Goal: Task Accomplishment & Management: Use online tool/utility

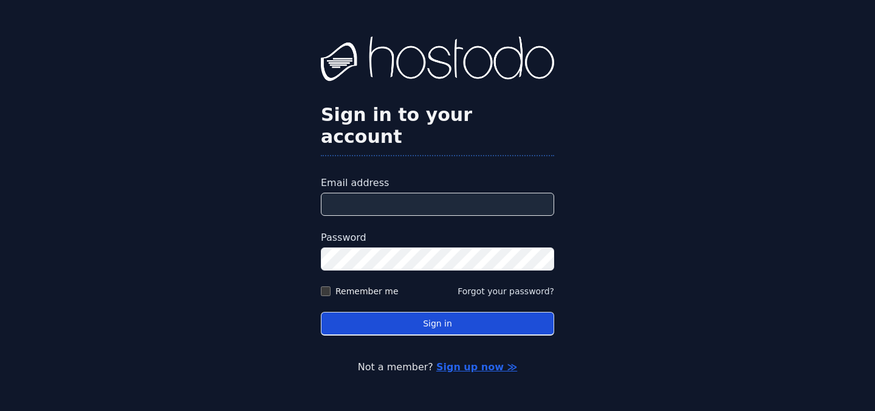
type input "**********"
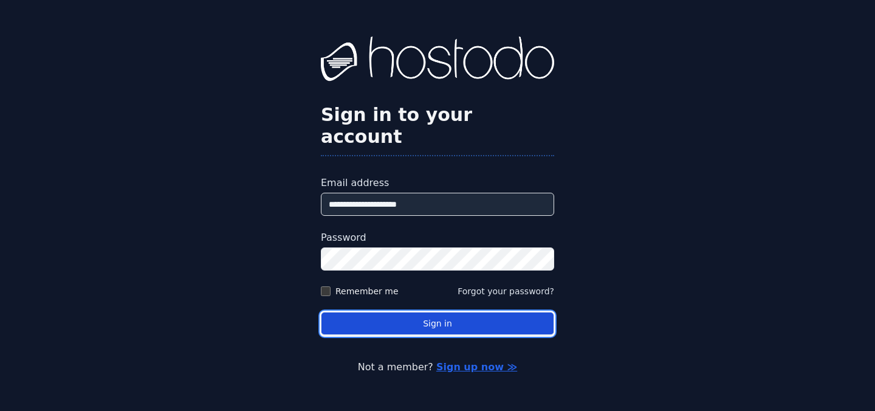
click at [422, 314] on button "Sign in" at bounding box center [437, 324] width 233 height 24
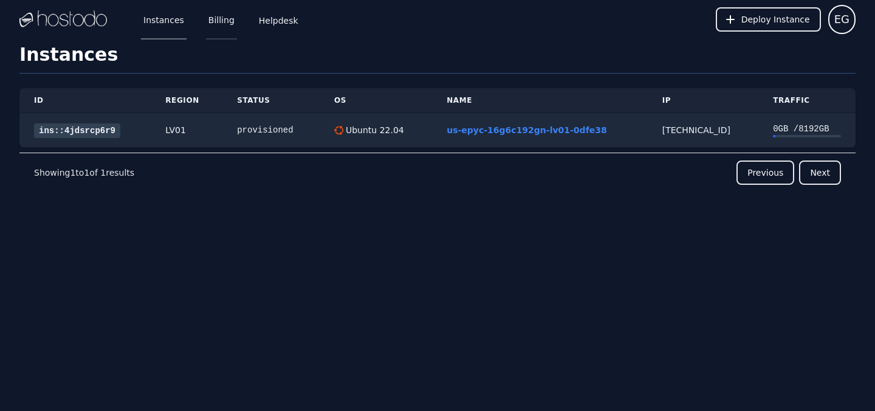
click at [222, 22] on link "Billing" at bounding box center [221, 19] width 31 height 40
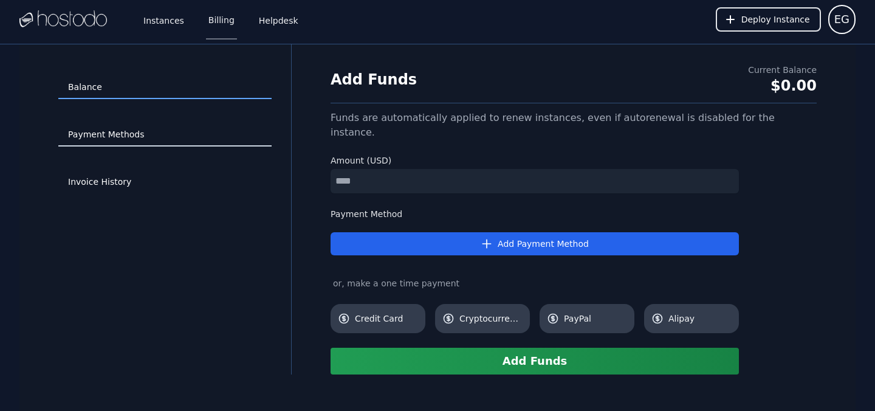
click at [125, 137] on link "Payment Methods" at bounding box center [164, 134] width 213 height 23
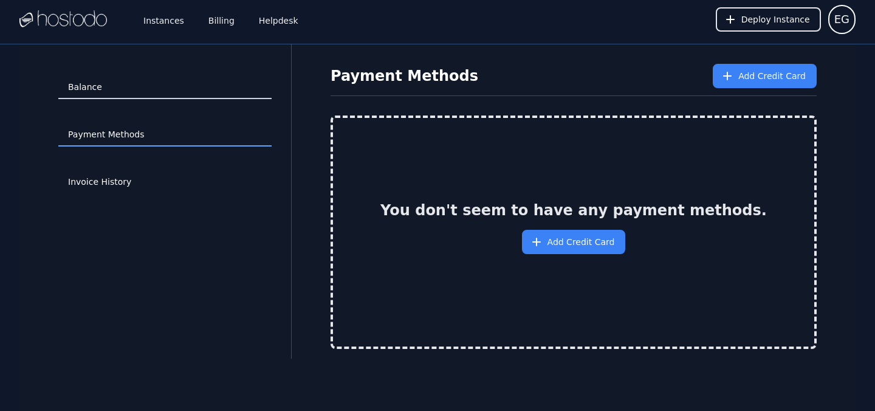
click at [88, 88] on link "Balance" at bounding box center [164, 87] width 213 height 23
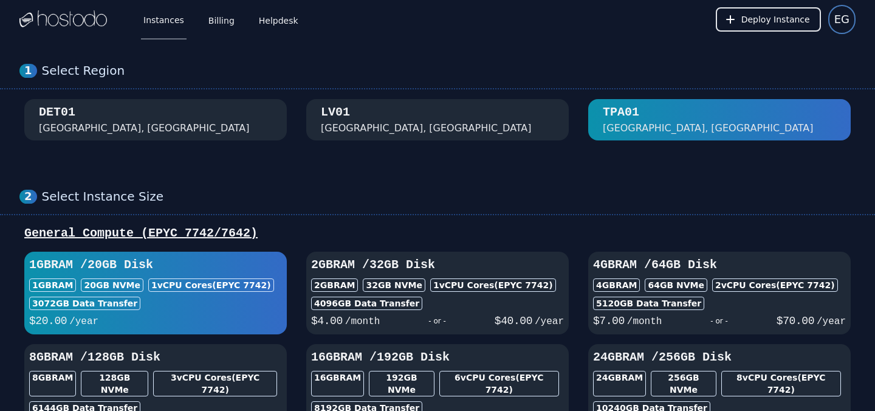
click at [845, 24] on span "EG" at bounding box center [842, 19] width 15 height 17
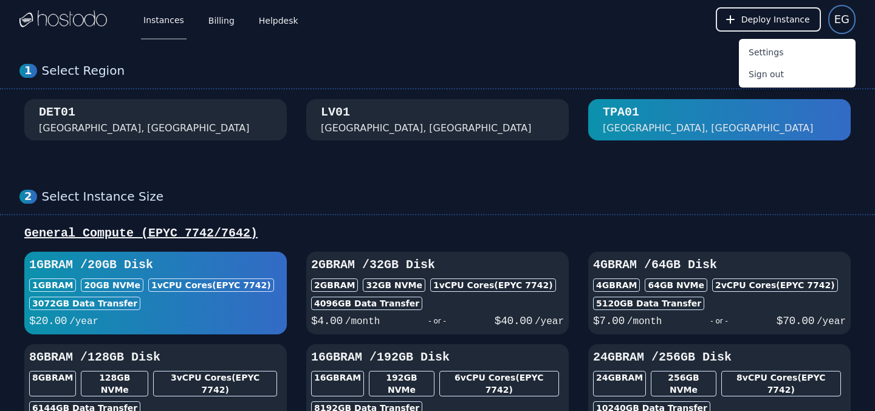
click at [845, 24] on span "EG" at bounding box center [842, 19] width 15 height 17
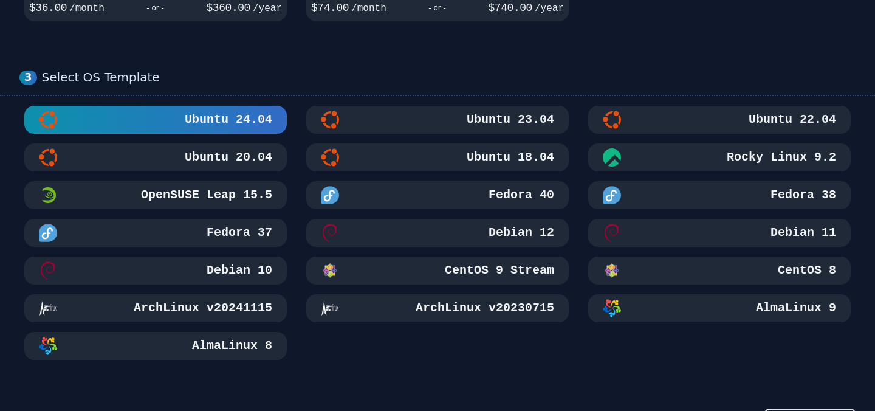
scroll to position [524, 0]
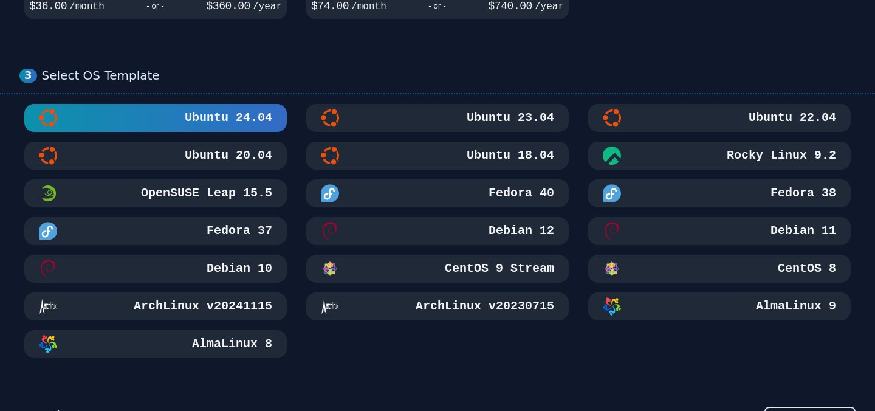
click at [478, 222] on div "Debian 12" at bounding box center [437, 231] width 233 height 18
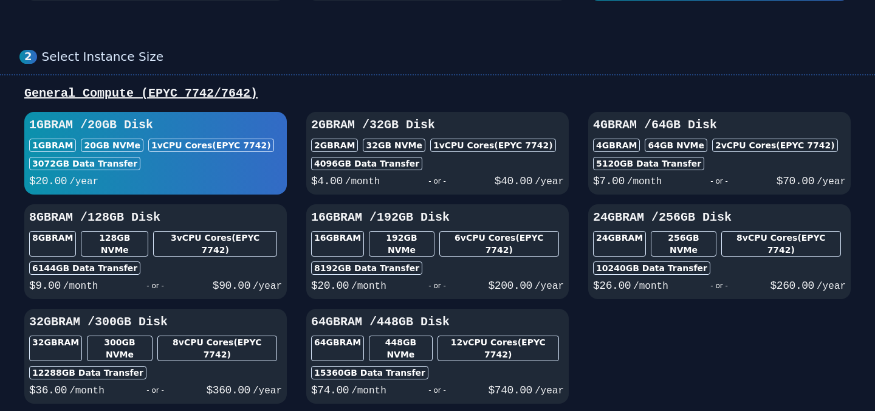
scroll to position [0, 0]
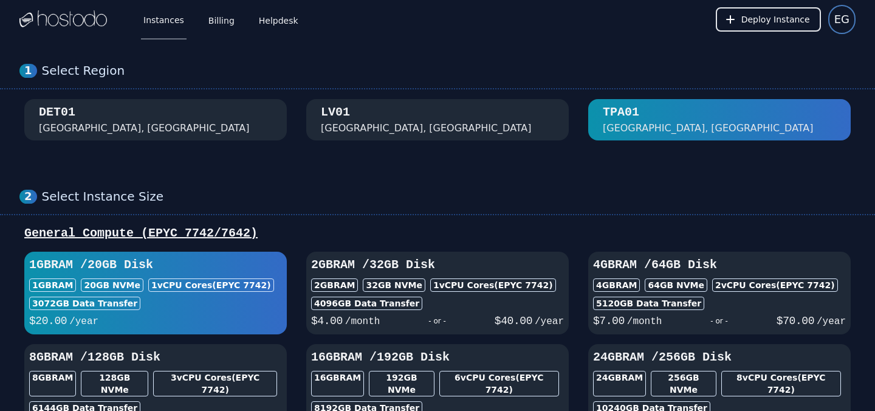
click at [845, 23] on span "EG" at bounding box center [842, 19] width 15 height 17
